Goal: Navigation & Orientation: Find specific page/section

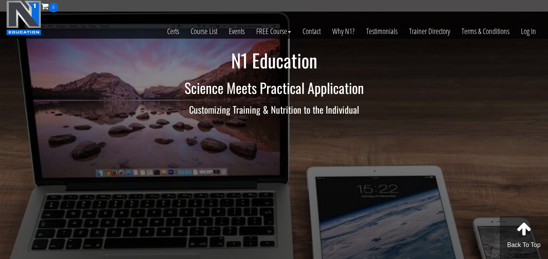
click at [544, 35] on div "Toggle navigation 0 Certs Course List Events FREE Course Course Preview – Biome…" at bounding box center [273, 19] width 547 height 38
click at [540, 34] on link "Log In" at bounding box center [528, 31] width 27 height 38
click at [527, 33] on link "Log In" at bounding box center [528, 31] width 27 height 38
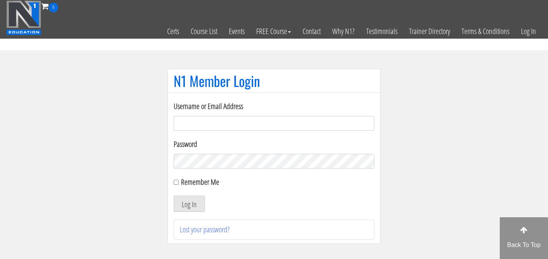
type input "robbrowne25@gmail.com"
click at [176, 185] on div "Remember Me" at bounding box center [274, 182] width 201 height 12
click at [174, 180] on input "Remember Me" at bounding box center [176, 181] width 5 height 5
checkbox input "true"
click at [182, 199] on button "Log In" at bounding box center [189, 203] width 31 height 16
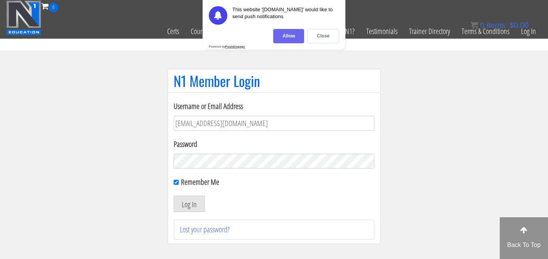
click at [302, 38] on div "Allow" at bounding box center [288, 36] width 31 height 14
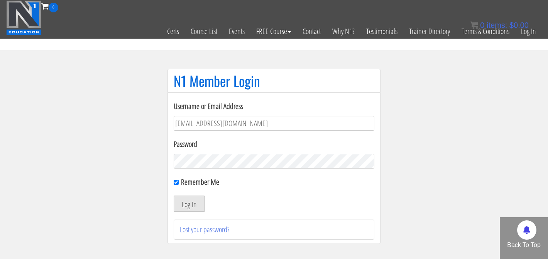
click at [196, 201] on button "Log In" at bounding box center [189, 203] width 31 height 16
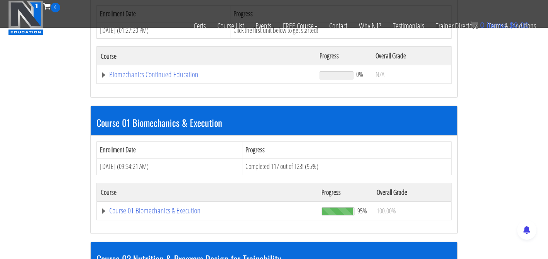
scroll to position [146, 0]
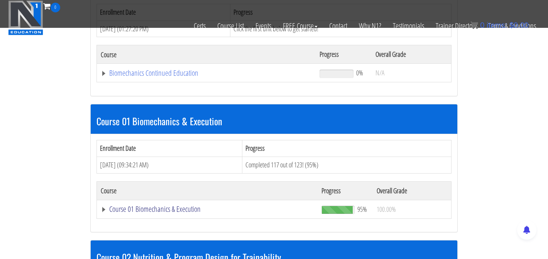
click at [178, 209] on link "Course 01 Biomechanics & Execution" at bounding box center [207, 209] width 213 height 8
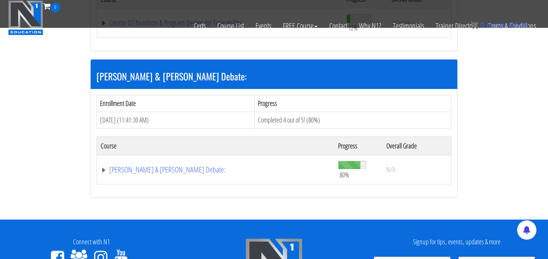
scroll to position [2771, 0]
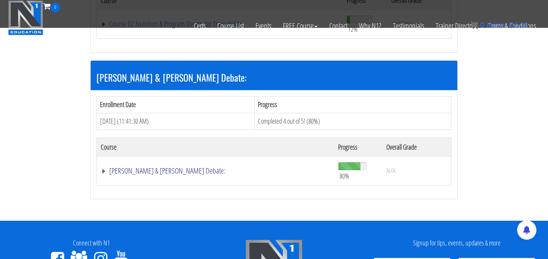
click at [192, 167] on link "Kassem Hanson & Pat Davidson Debate:" at bounding box center [216, 171] width 230 height 8
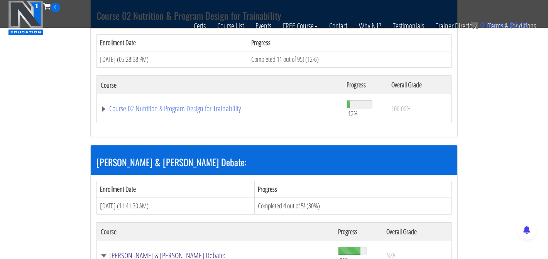
scroll to position [2670, 0]
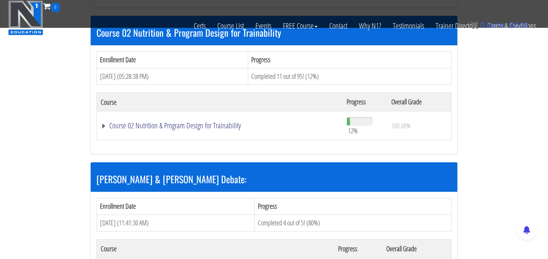
click at [196, 123] on link "Course 02 Nutrition & Program Design for Trainability" at bounding box center [220, 126] width 238 height 8
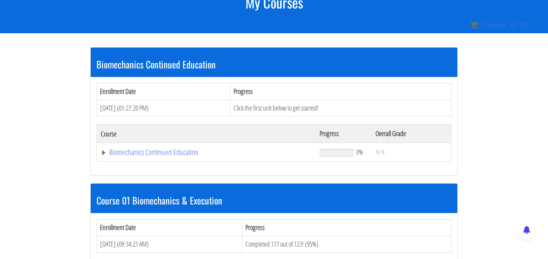
scroll to position [116, 0]
